Goal: Find contact information: Find contact information

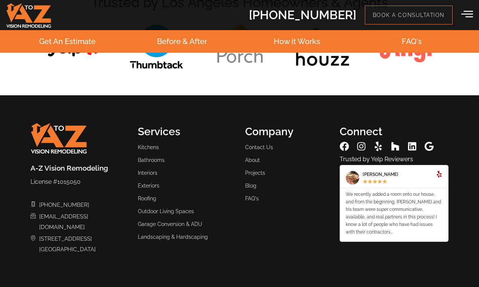
scroll to position [2013, 0]
click at [91, 215] on span "[EMAIL_ADDRESS][DOMAIN_NAME]​" at bounding box center [82, 221] width 90 height 21
copy ul "[EMAIL_ADDRESS][DOMAIN_NAME]​"
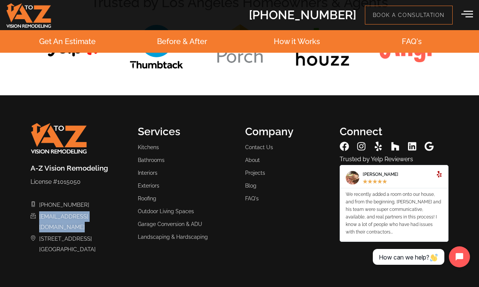
click at [78, 240] on span "[STREET_ADDRESS]​" at bounding box center [66, 243] width 58 height 21
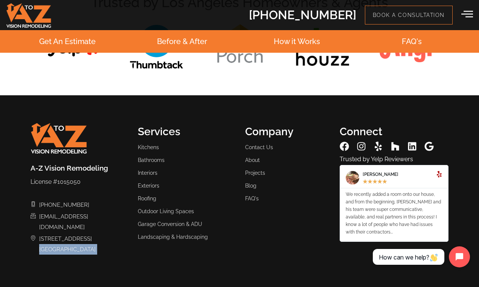
click at [79, 240] on span "[STREET_ADDRESS]​" at bounding box center [66, 243] width 58 height 21
copy div "[GEOGRAPHIC_DATA]​"
click at [169, 92] on div "Trusted by Los Angeles Homeowners & Agents" at bounding box center [239, 36] width 429 height 118
